Goal: Navigation & Orientation: Find specific page/section

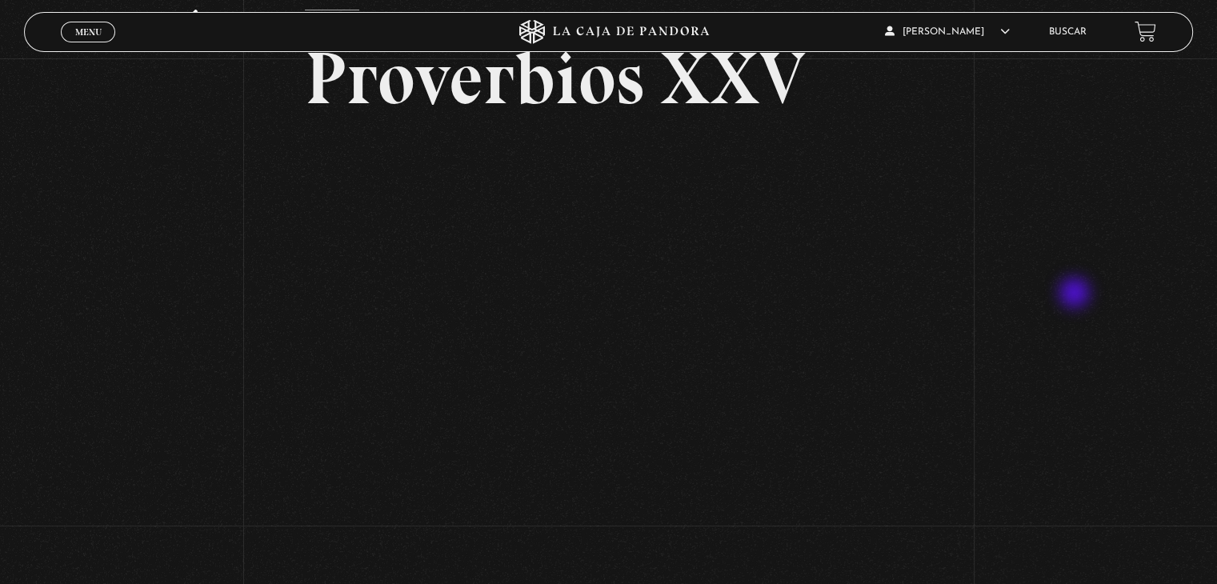
scroll to position [80, 0]
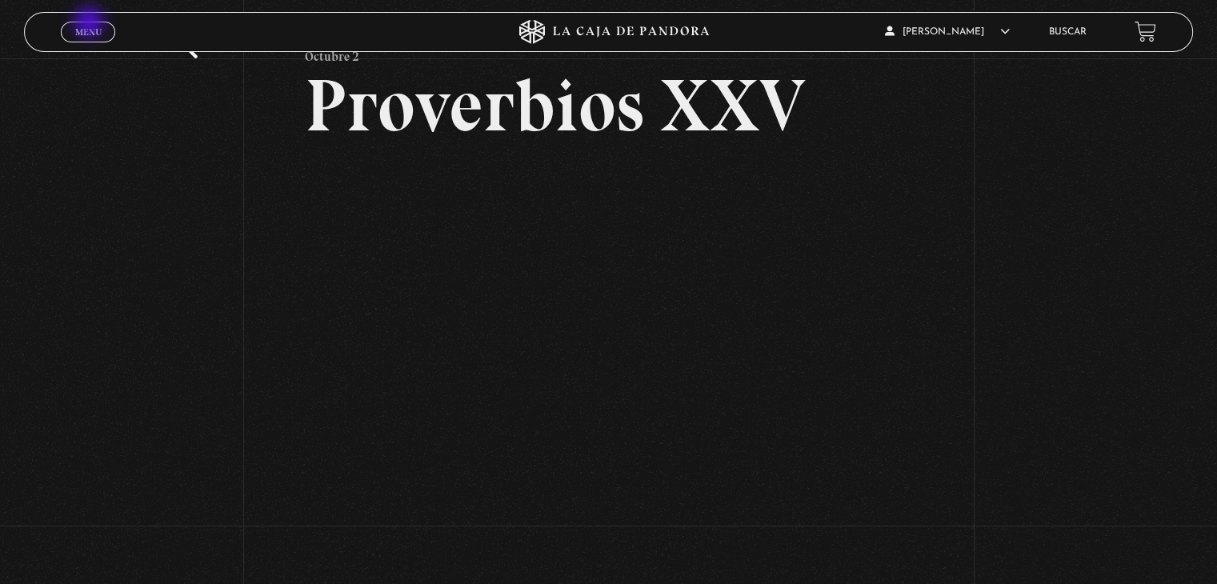
click at [90, 24] on link "Menu Cerrar" at bounding box center [88, 32] width 54 height 21
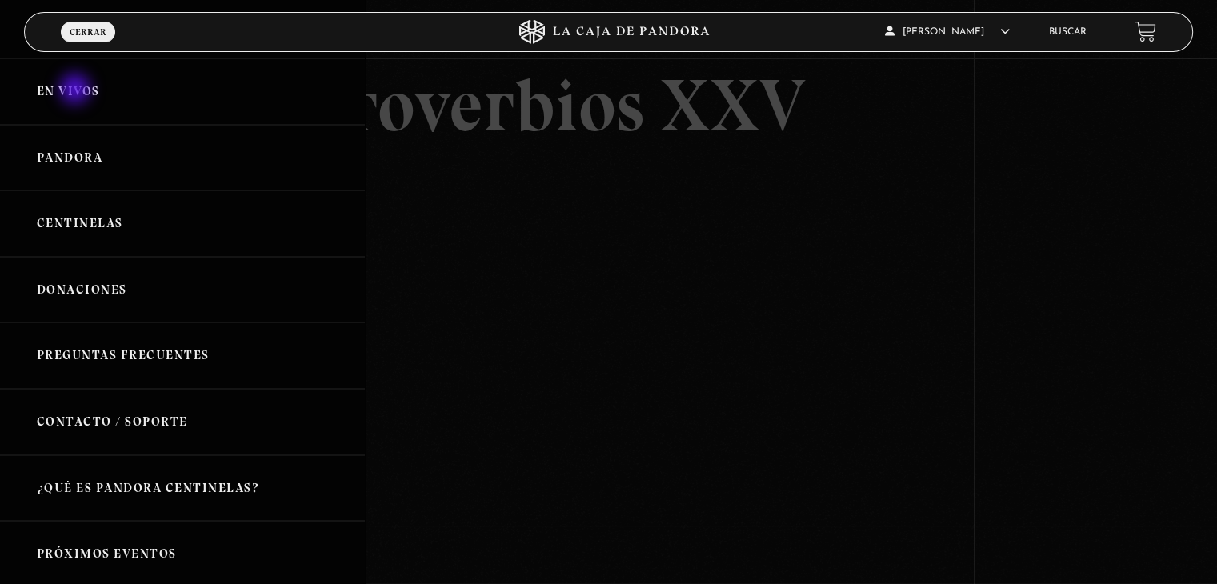
click at [77, 90] on link "En vivos" at bounding box center [182, 91] width 365 height 66
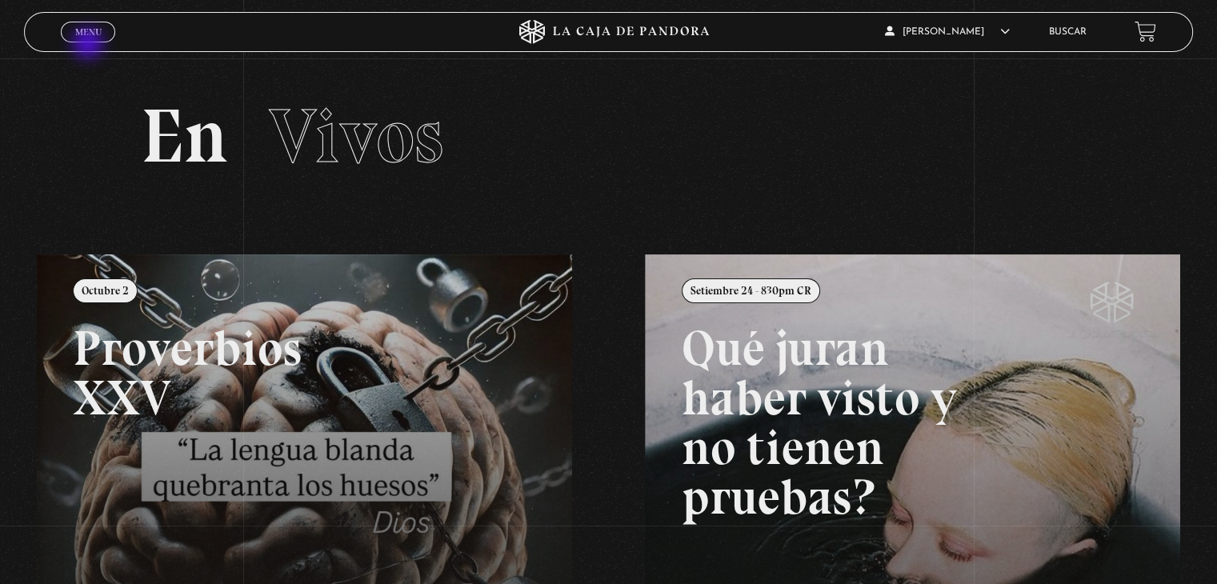
click at [87, 42] on div "Menu Cerrar" at bounding box center [243, 32] width 365 height 38
click at [86, 29] on span "Menu" at bounding box center [88, 32] width 26 height 10
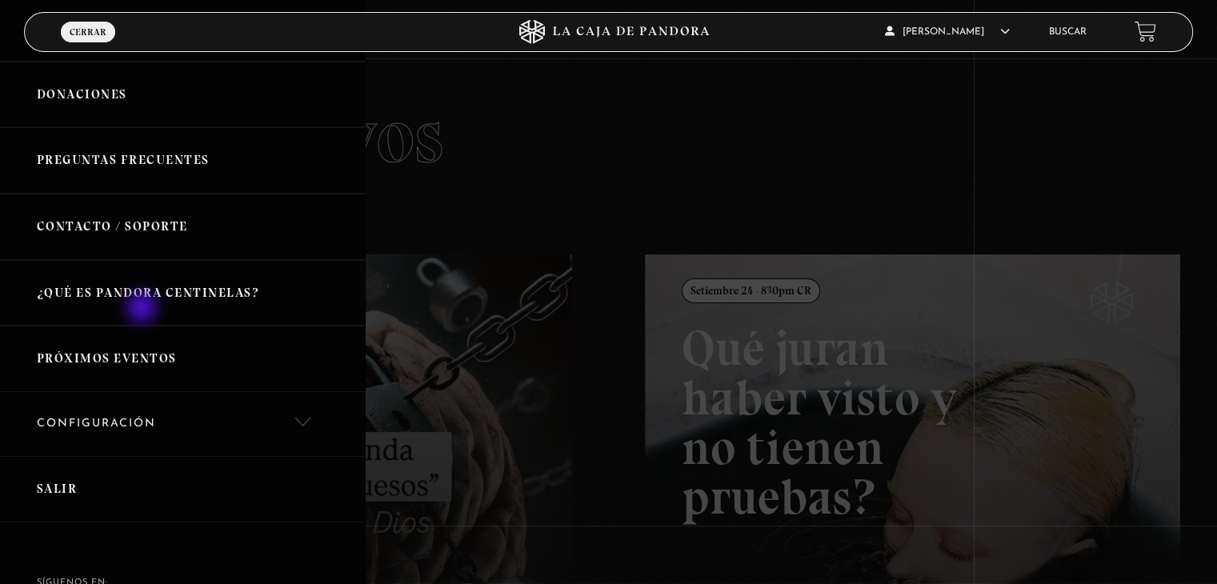
scroll to position [307, 0]
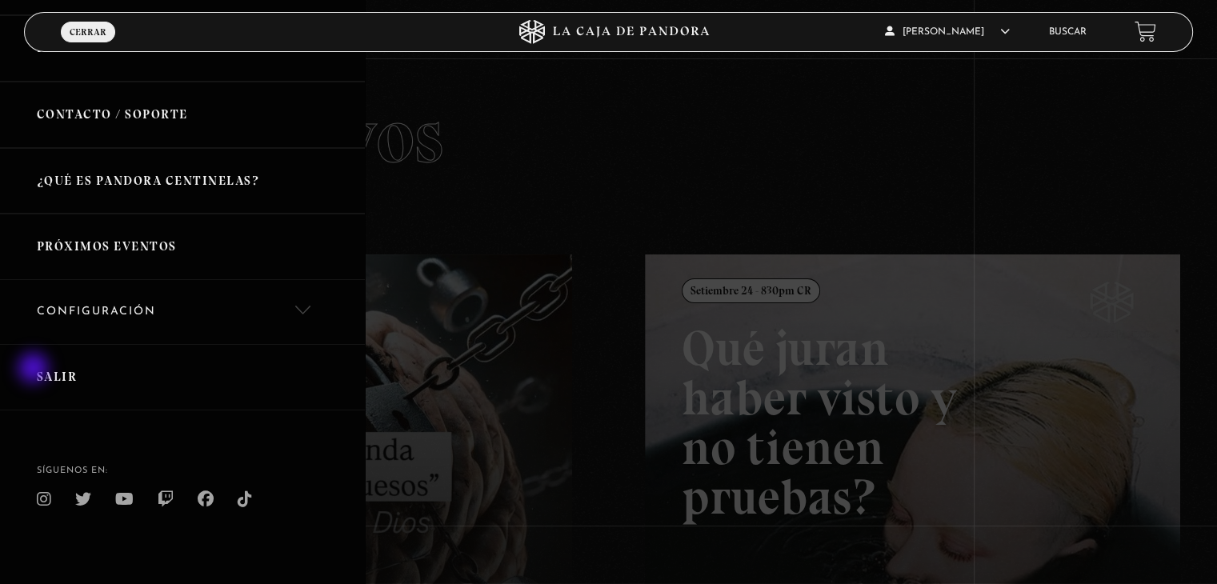
click at [35, 370] on link "Salir" at bounding box center [182, 377] width 365 height 66
click at [50, 370] on link "Salir" at bounding box center [182, 377] width 365 height 66
